Goal: Book appointment/travel/reservation

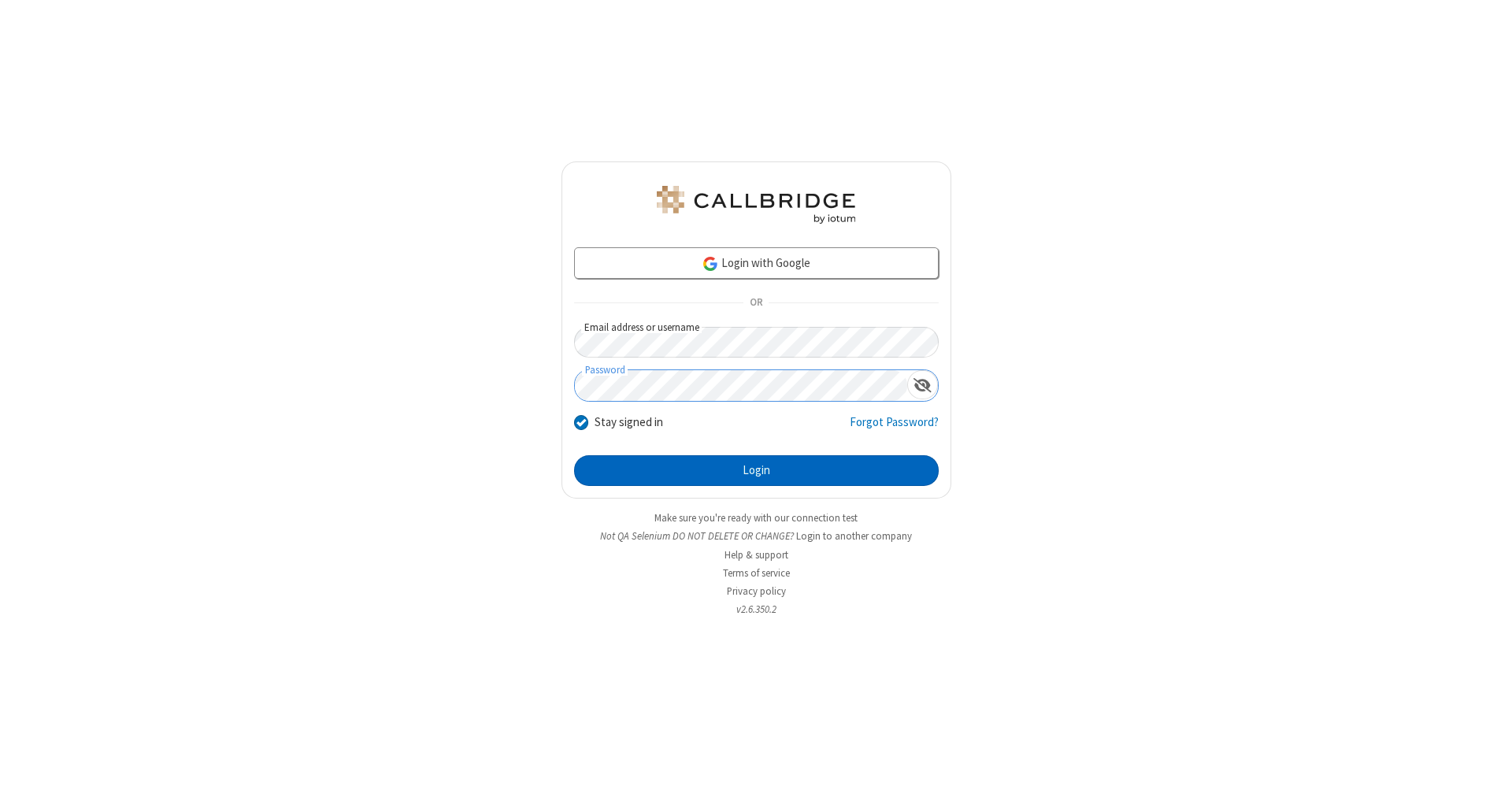
click at [756, 471] on button "Login" at bounding box center [757, 471] width 365 height 32
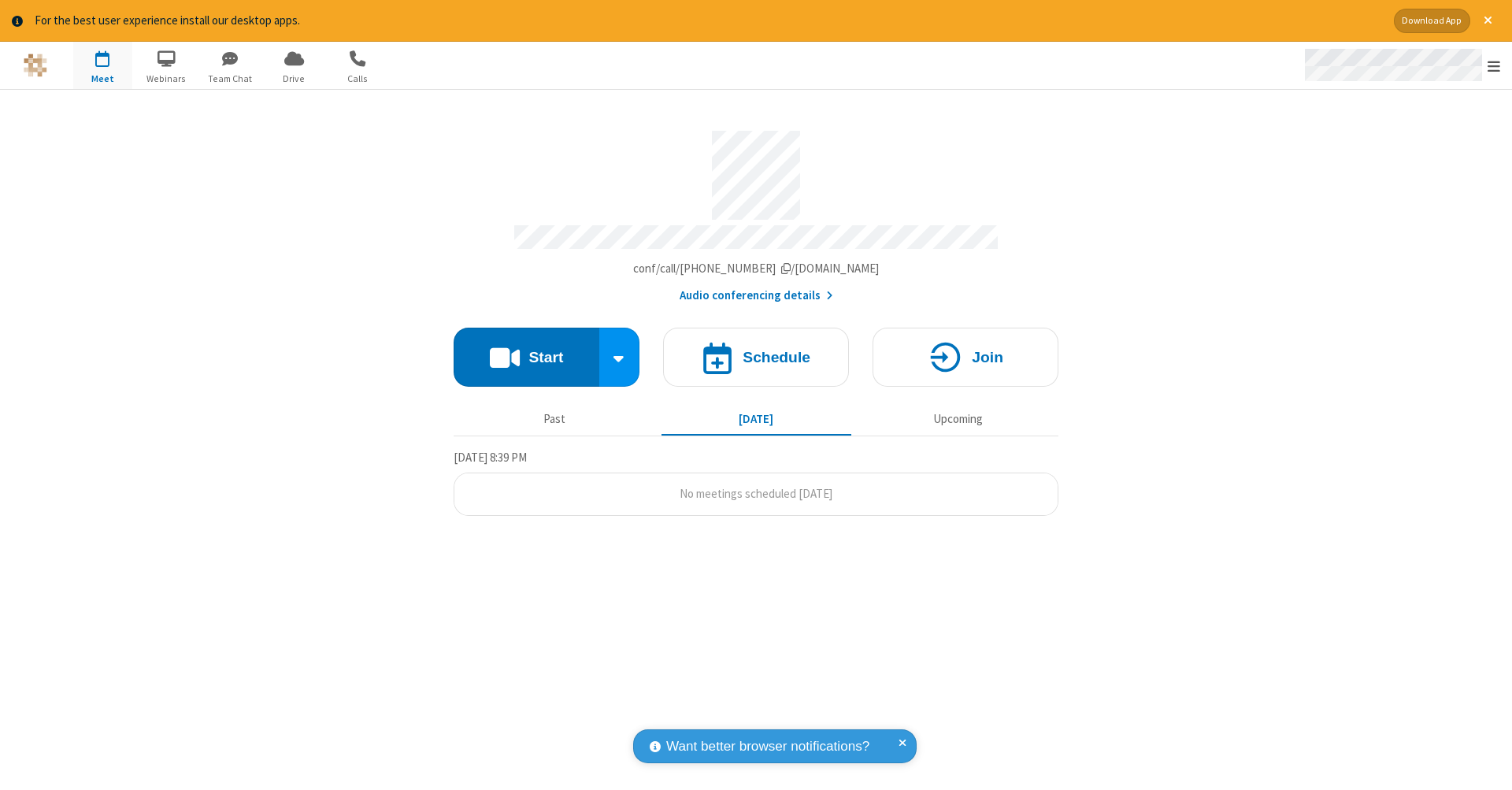
click at [1494, 66] on span "Open menu" at bounding box center [1494, 66] width 13 height 16
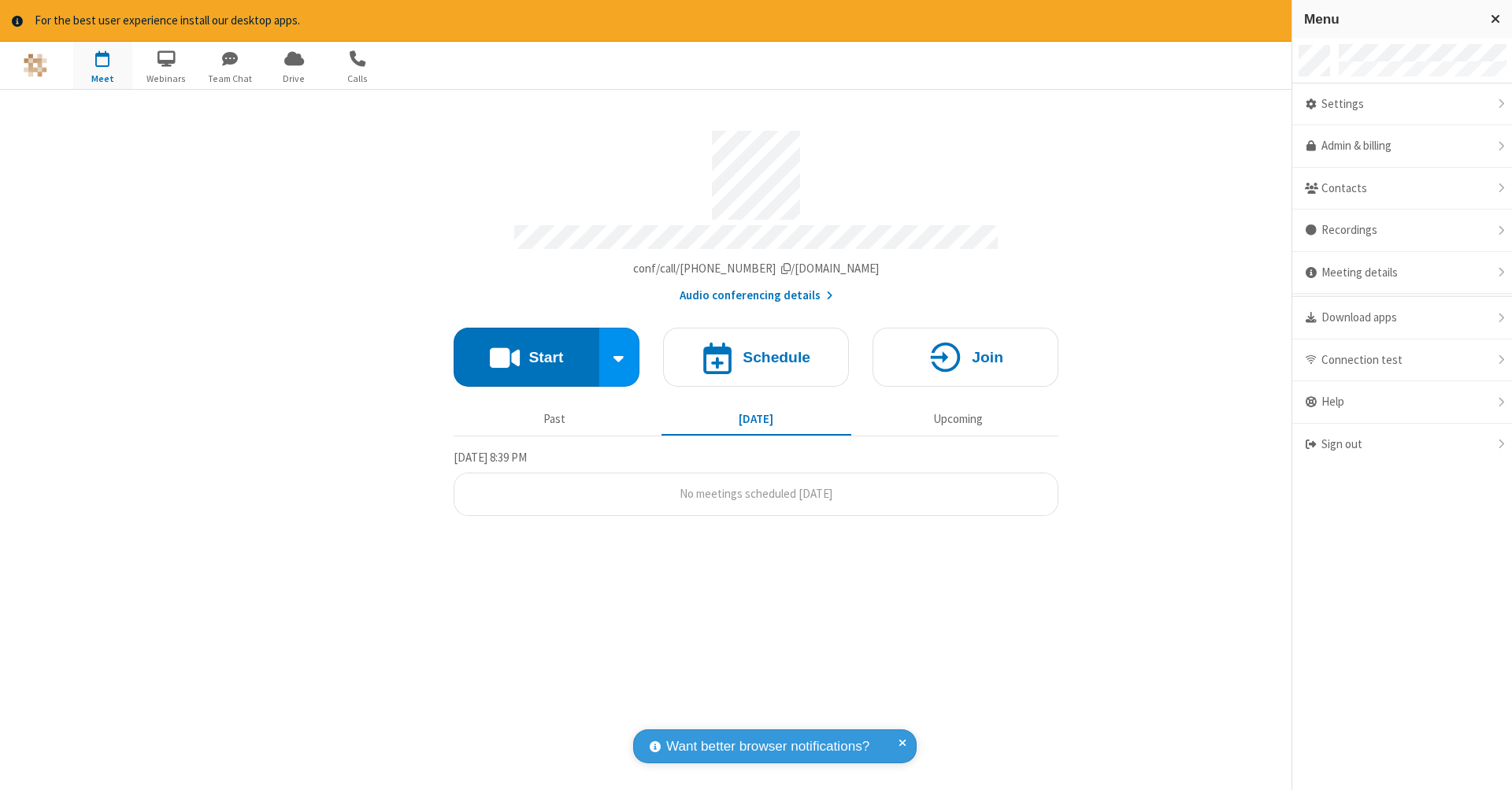
click at [103, 65] on span "button" at bounding box center [103, 58] width 59 height 27
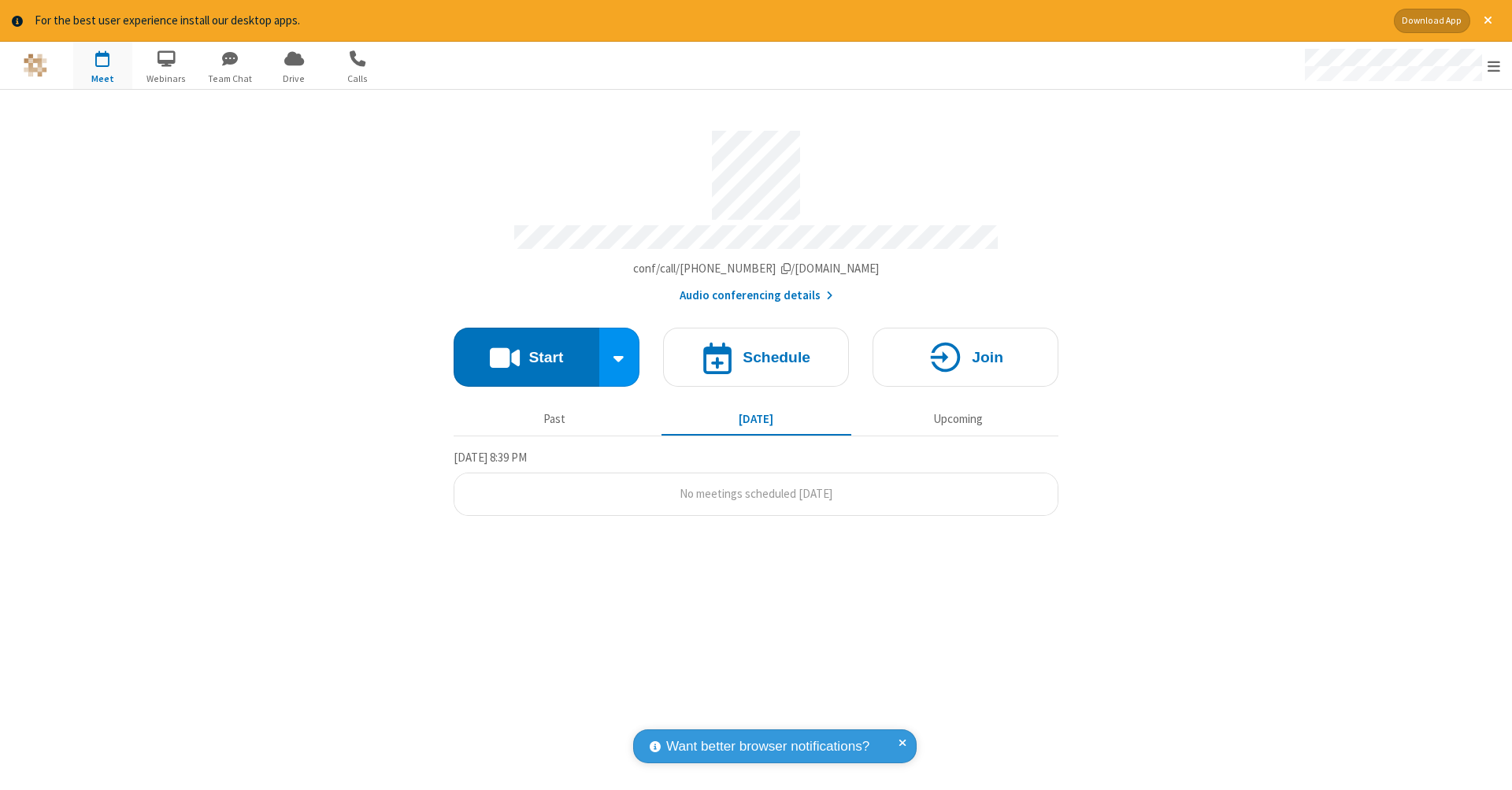
click at [103, 65] on span "button" at bounding box center [103, 58] width 59 height 27
click at [756, 350] on h4 "Schedule" at bounding box center [776, 357] width 68 height 15
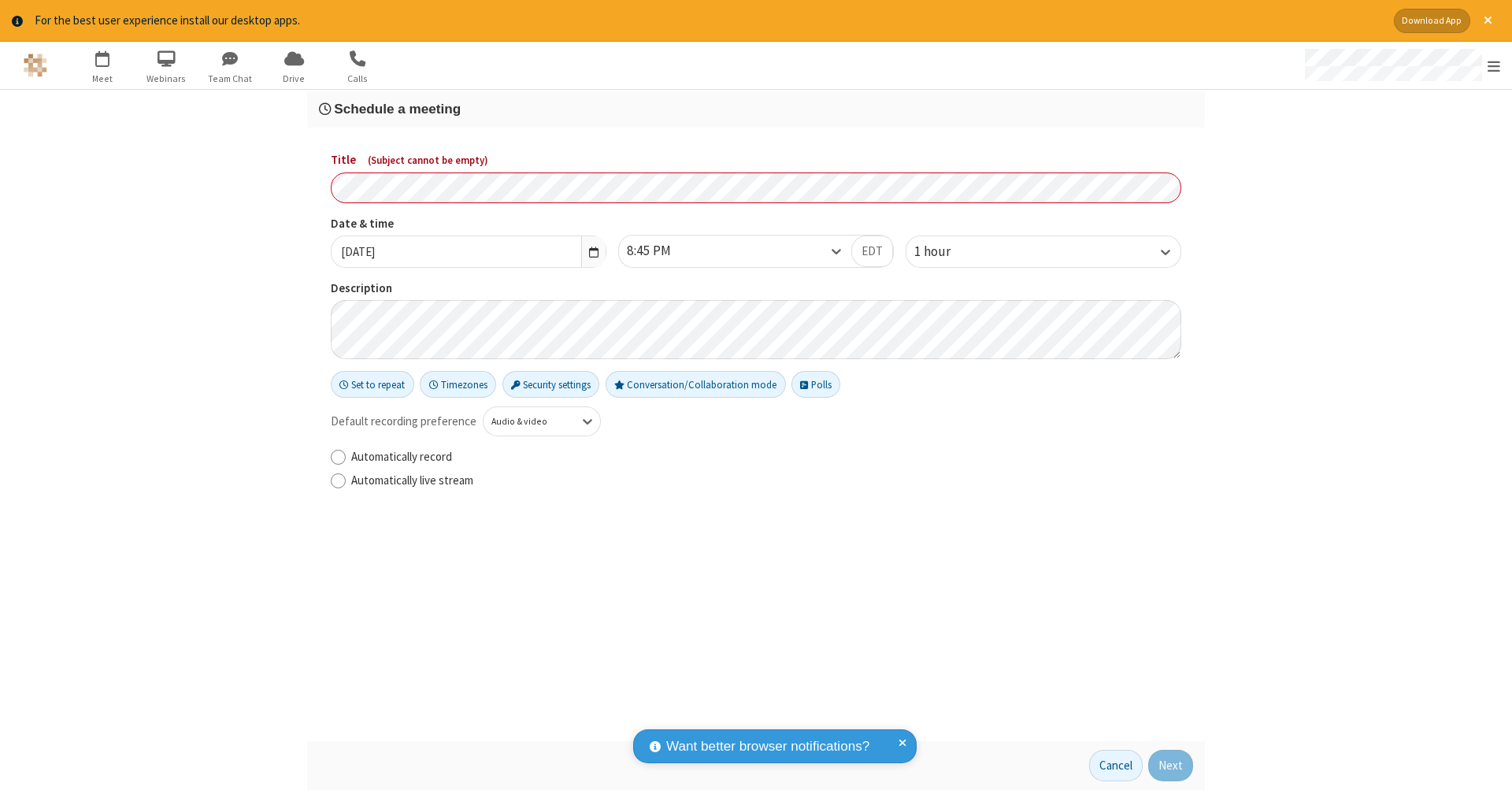
click at [756, 108] on h3 "Schedule a meeting" at bounding box center [755, 109] width 874 height 15
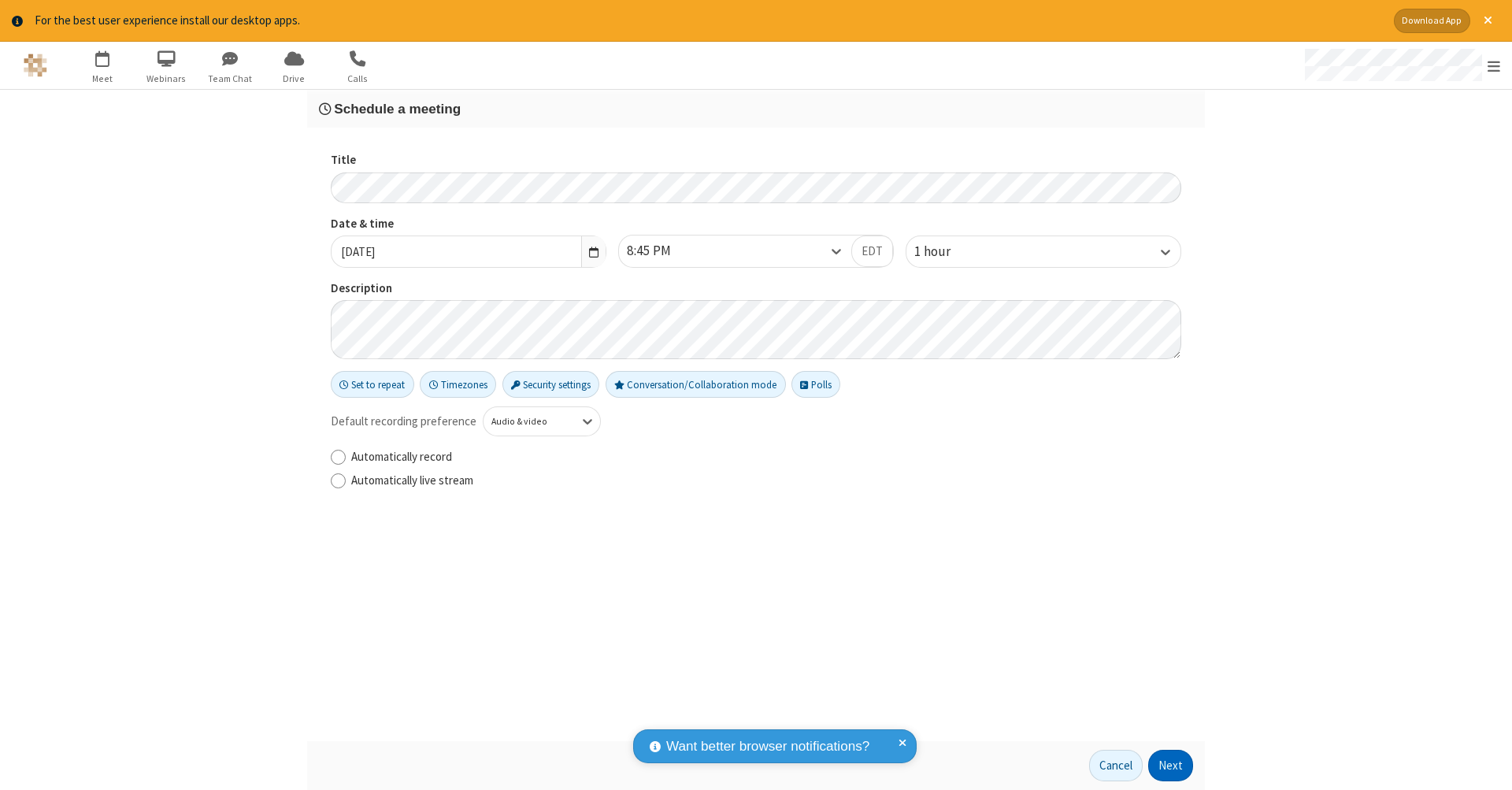
click at [1171, 765] on button "Next" at bounding box center [1170, 765] width 45 height 32
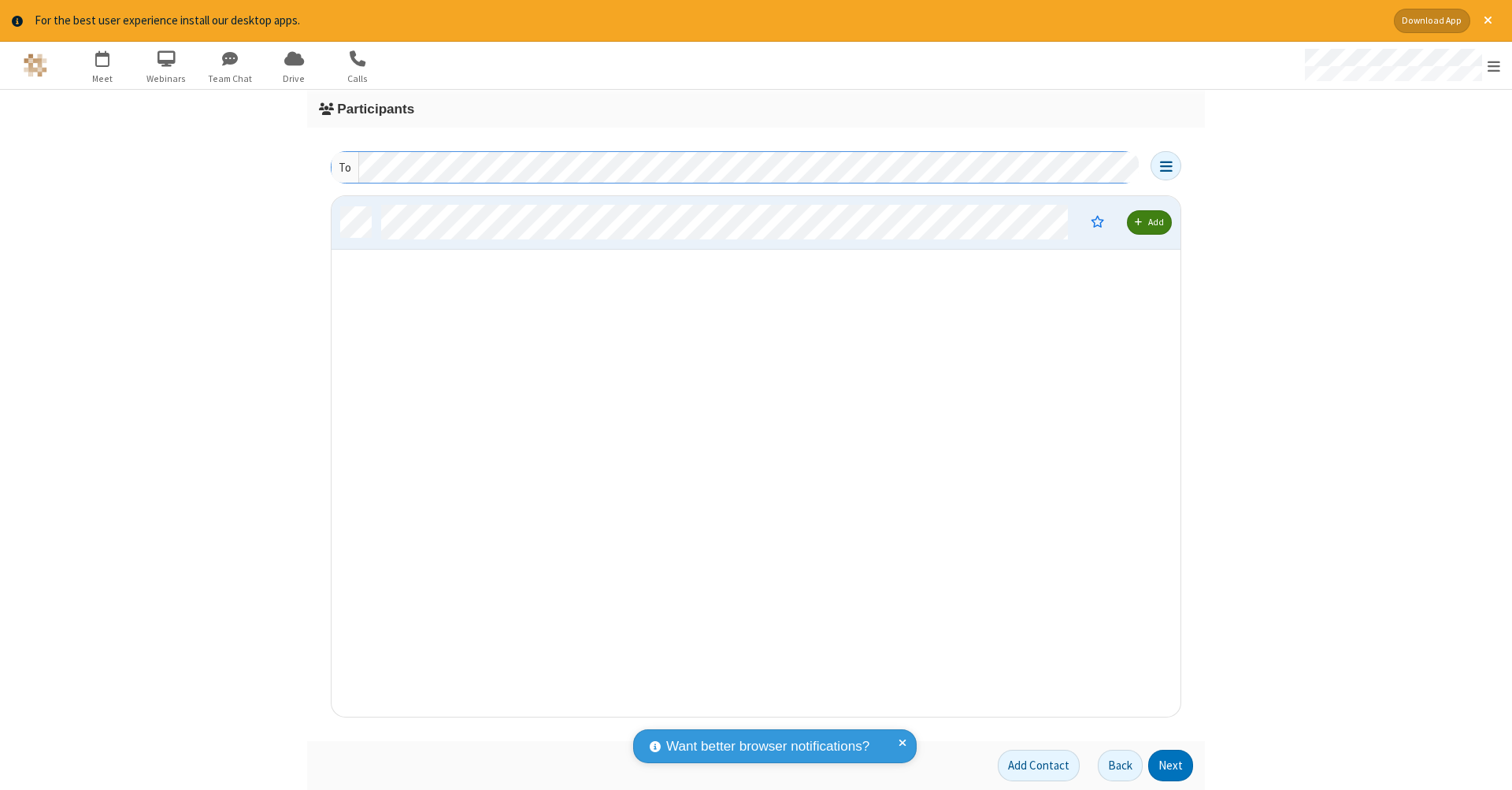
scroll to position [510, 837]
click at [1171, 765] on button "Next" at bounding box center [1170, 765] width 45 height 32
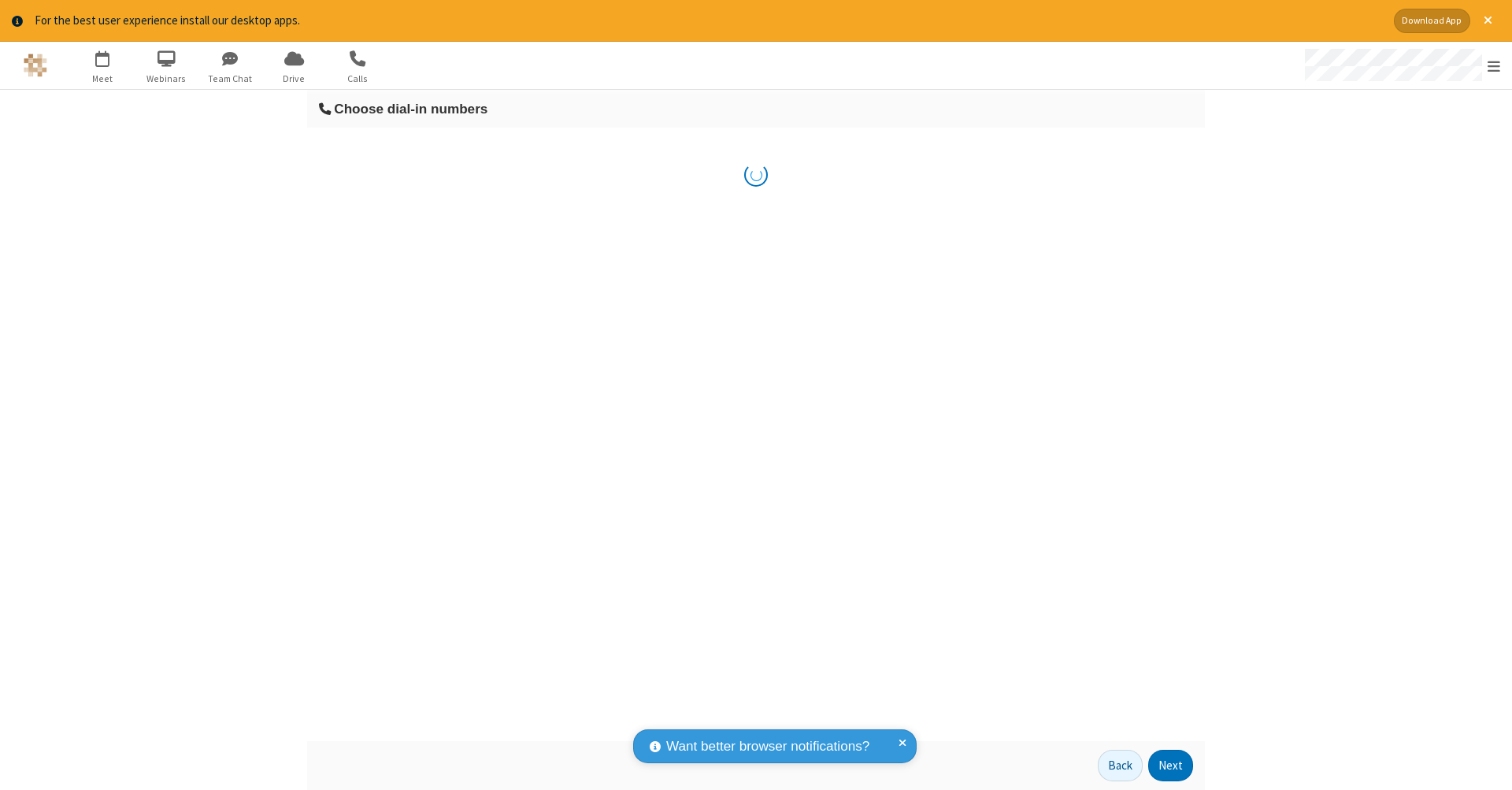
click at [1171, 765] on button "Next" at bounding box center [1170, 765] width 45 height 32
click at [1159, 765] on button "Schedule" at bounding box center [1160, 765] width 66 height 32
click at [1169, 765] on button "Done" at bounding box center [1169, 765] width 47 height 32
